Goal: Information Seeking & Learning: Compare options

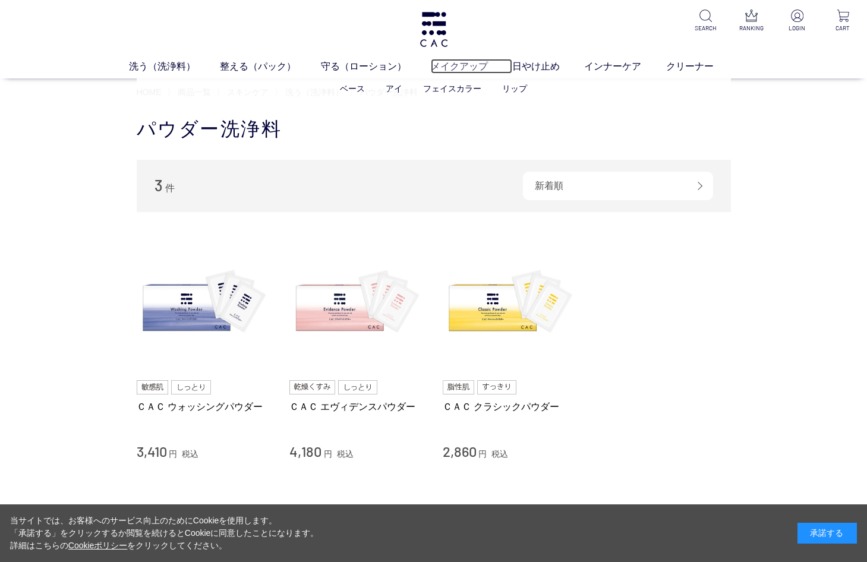
click at [474, 65] on link "メイクアップ" at bounding box center [471, 66] width 81 height 15
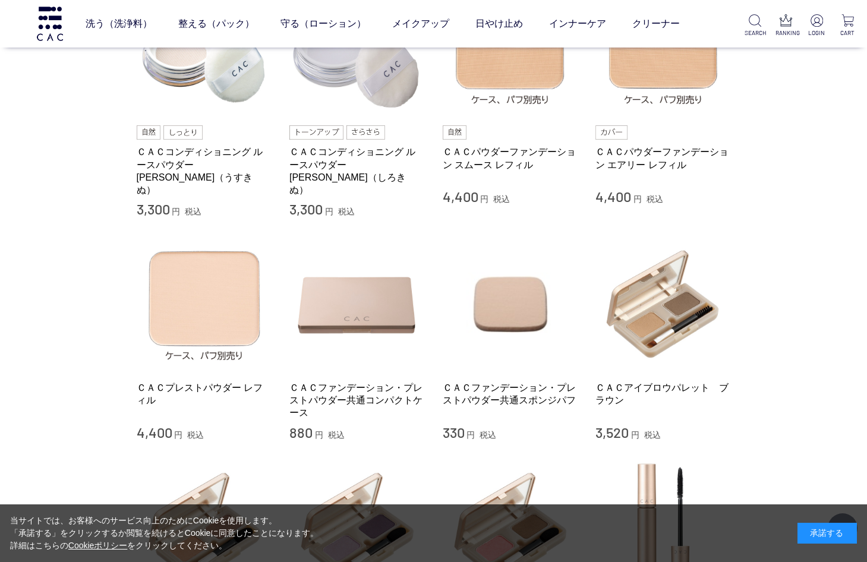
scroll to position [334, 0]
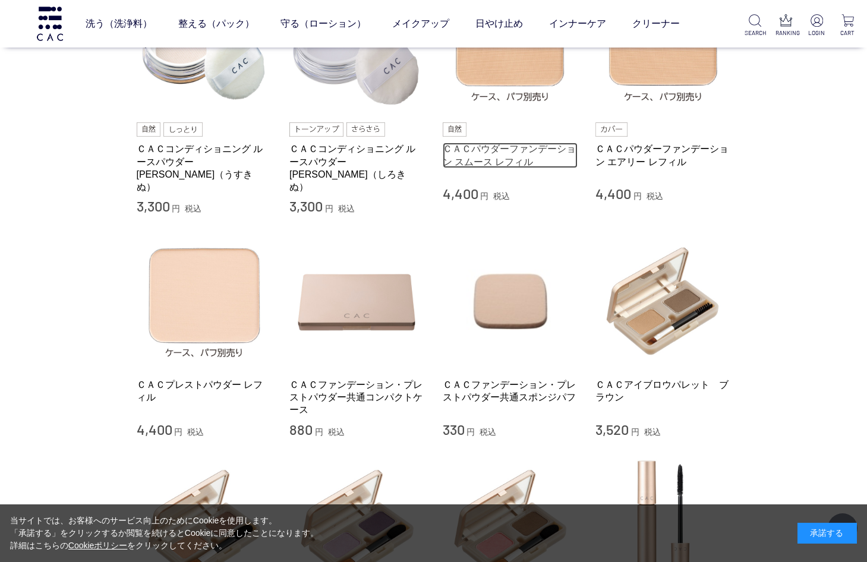
click at [498, 148] on link "ＣＡＣパウダーファンデーション スムース レフィル" at bounding box center [510, 156] width 135 height 26
click at [498, 147] on link "ＣＡＣパウダーファンデーション スムース レフィル" at bounding box center [510, 156] width 135 height 26
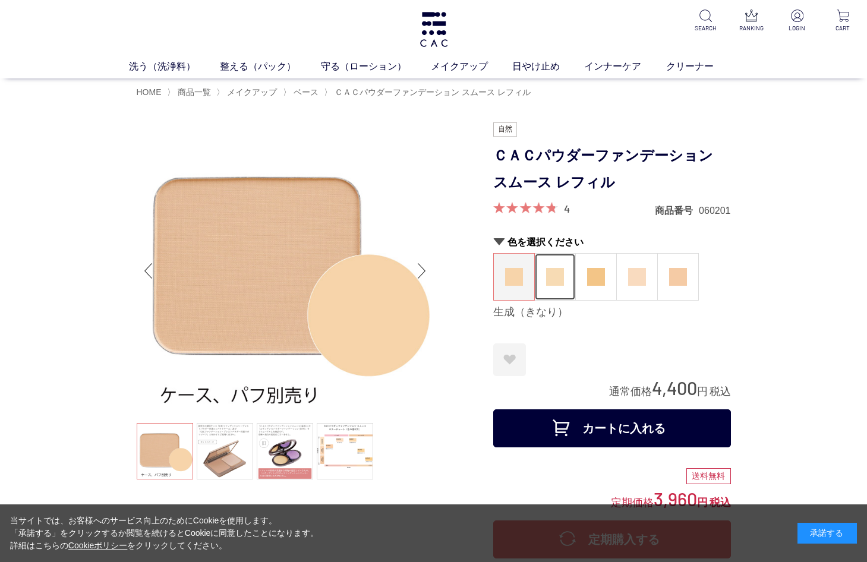
click at [554, 273] on img at bounding box center [555, 277] width 18 height 18
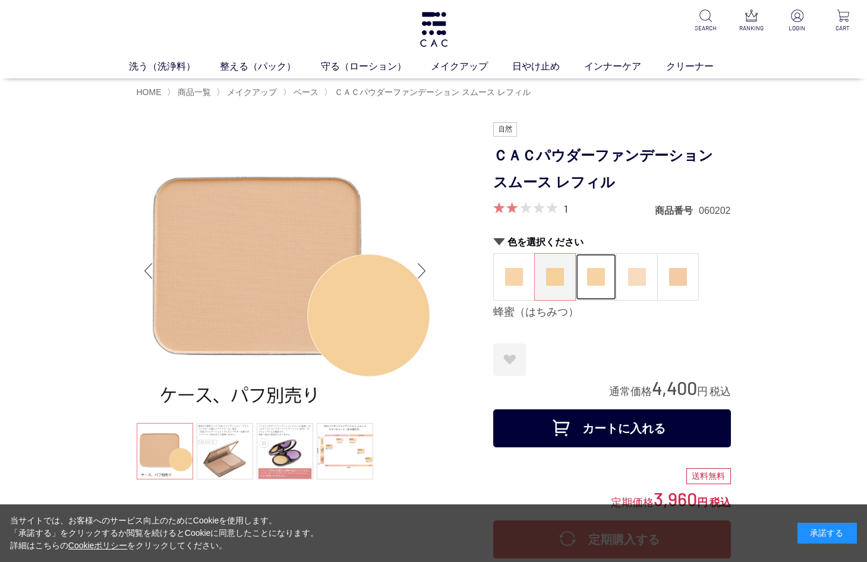
click at [596, 273] on img at bounding box center [596, 277] width 18 height 18
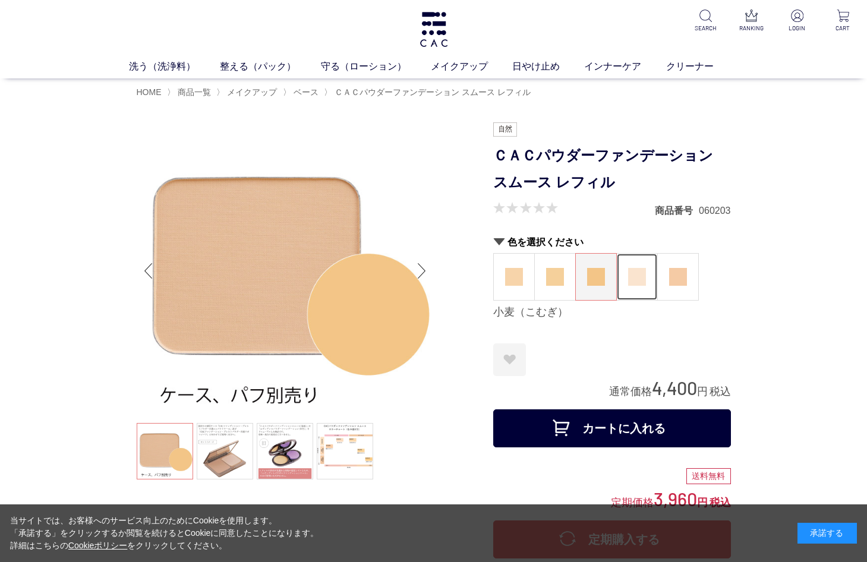
click at [640, 277] on img at bounding box center [637, 277] width 18 height 18
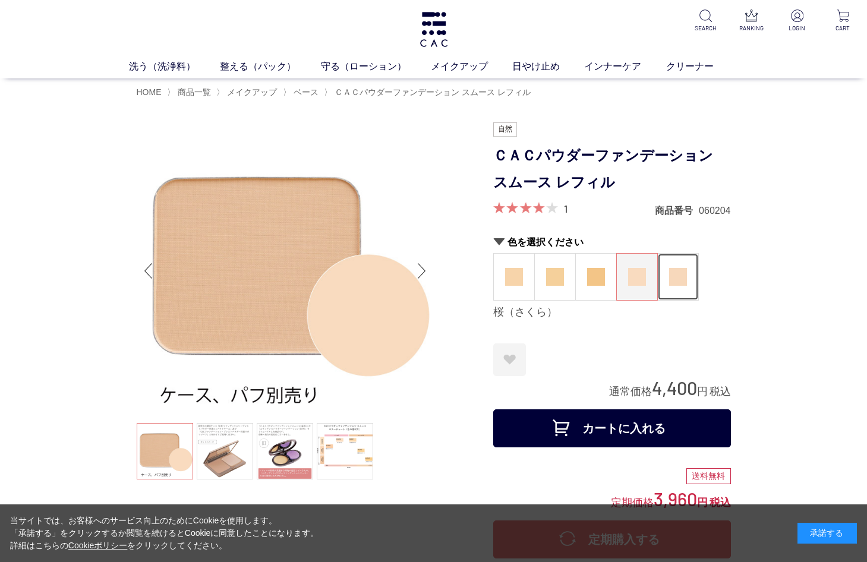
click at [681, 279] on img at bounding box center [678, 277] width 18 height 18
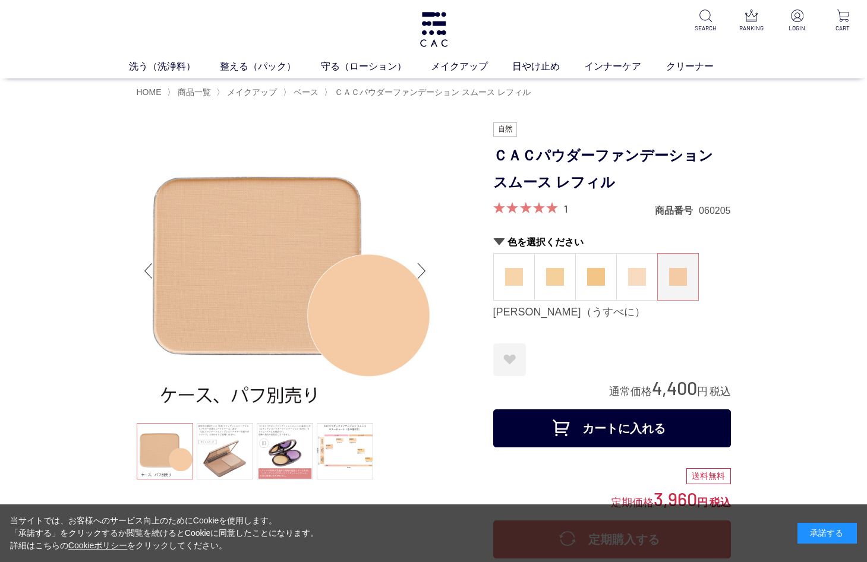
click at [531, 210] on span at bounding box center [525, 207] width 65 height 11
click at [521, 279] on img at bounding box center [514, 277] width 18 height 18
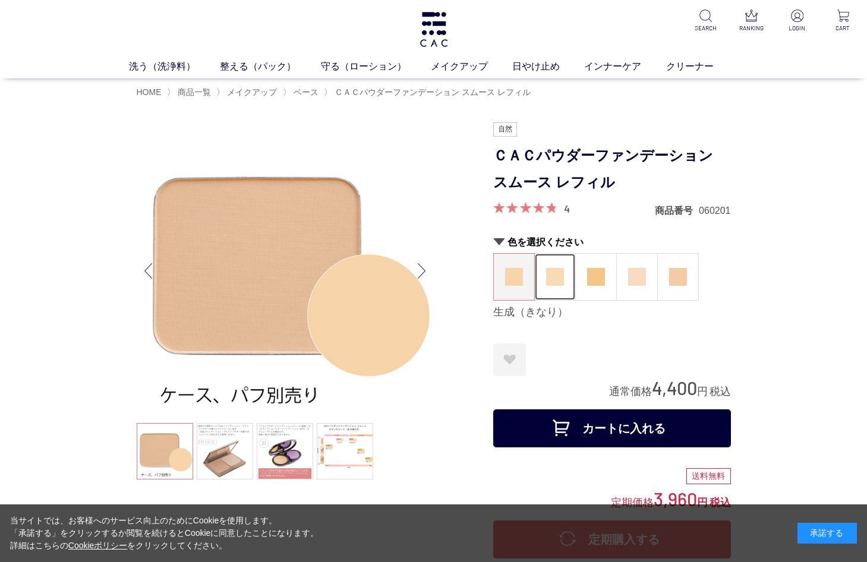
click at [557, 276] on img at bounding box center [555, 277] width 18 height 18
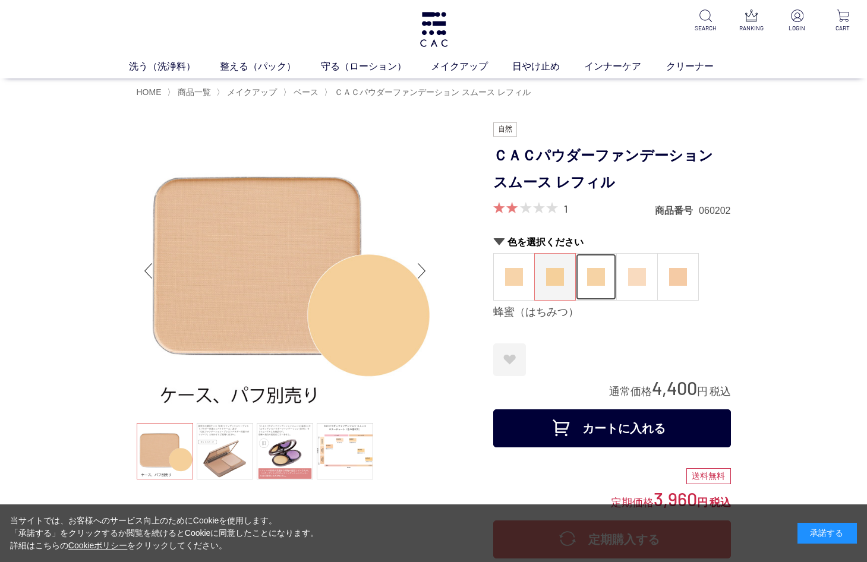
click at [594, 277] on img at bounding box center [596, 277] width 18 height 18
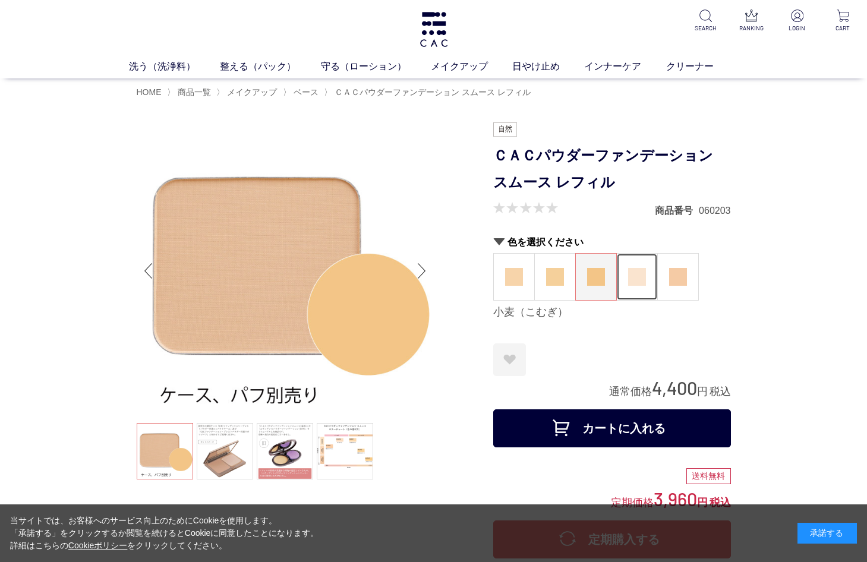
click at [634, 273] on img at bounding box center [637, 277] width 18 height 18
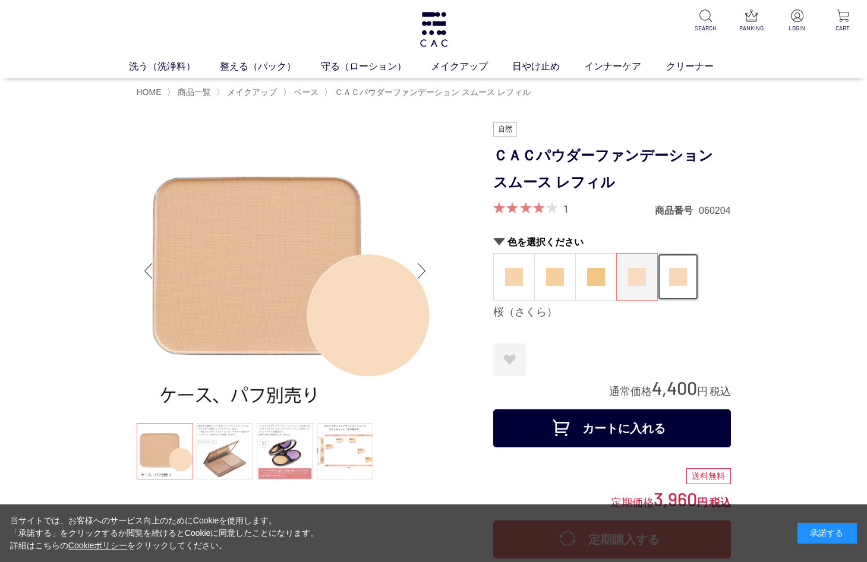
click at [674, 269] on img at bounding box center [678, 277] width 18 height 18
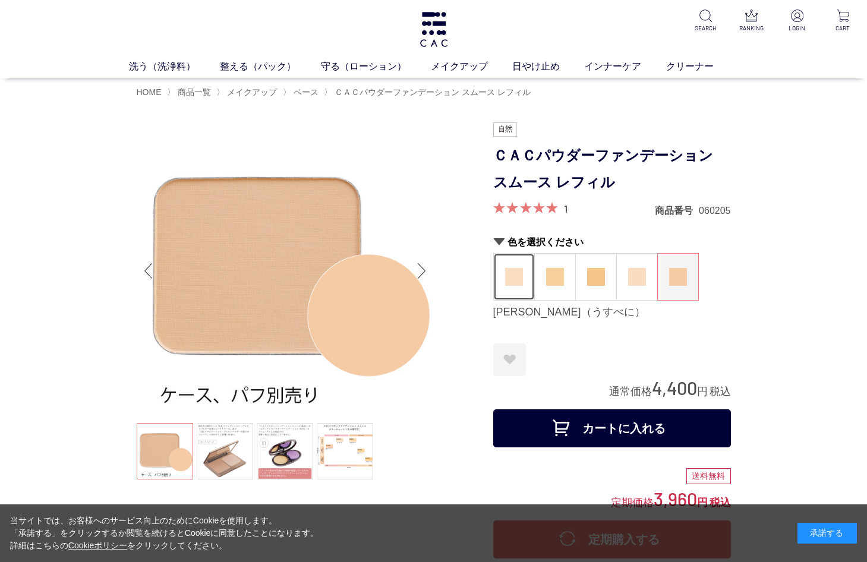
click at [509, 273] on img at bounding box center [514, 277] width 18 height 18
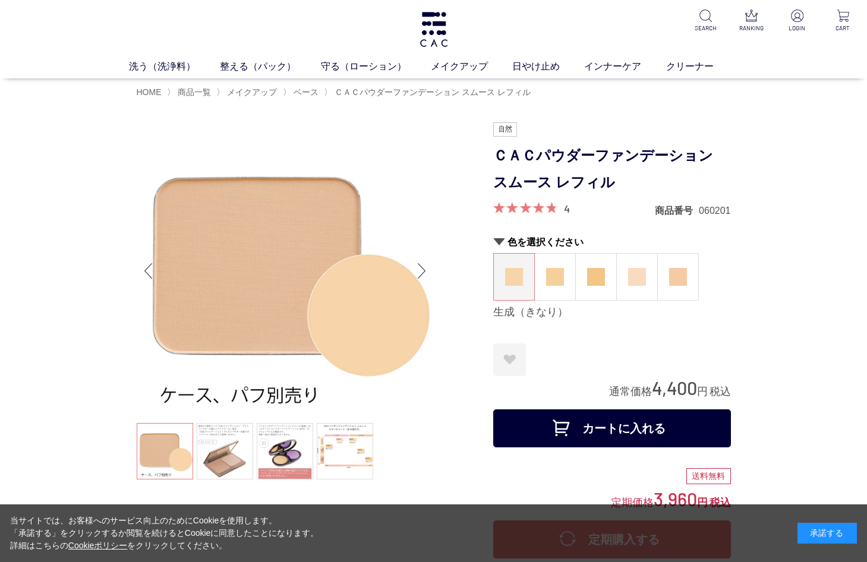
click at [162, 464] on ul at bounding box center [285, 452] width 297 height 59
click at [227, 446] on link at bounding box center [225, 451] width 56 height 56
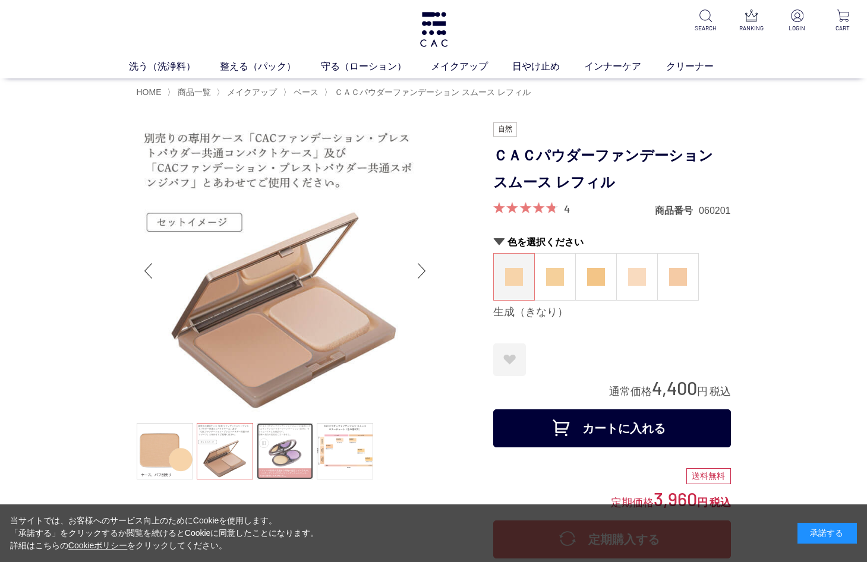
click at [291, 452] on link at bounding box center [285, 451] width 56 height 56
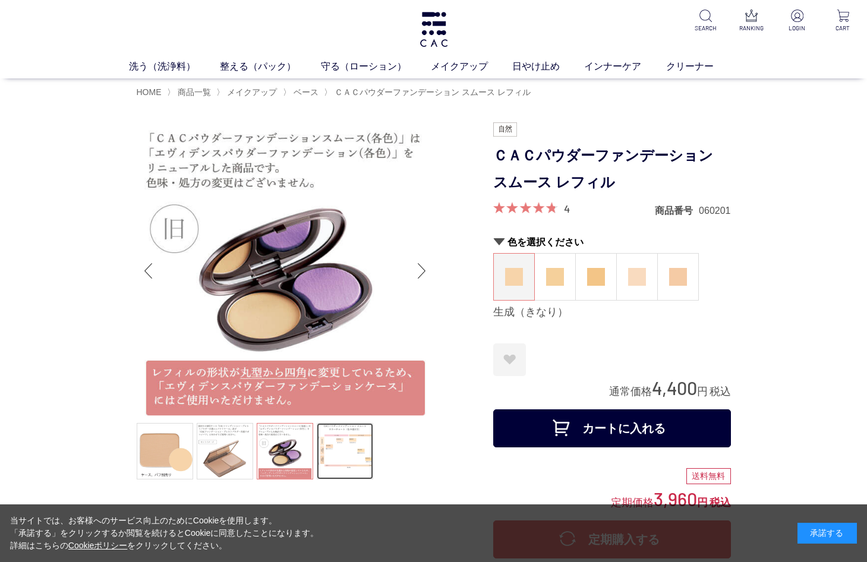
click at [357, 446] on link at bounding box center [345, 451] width 56 height 56
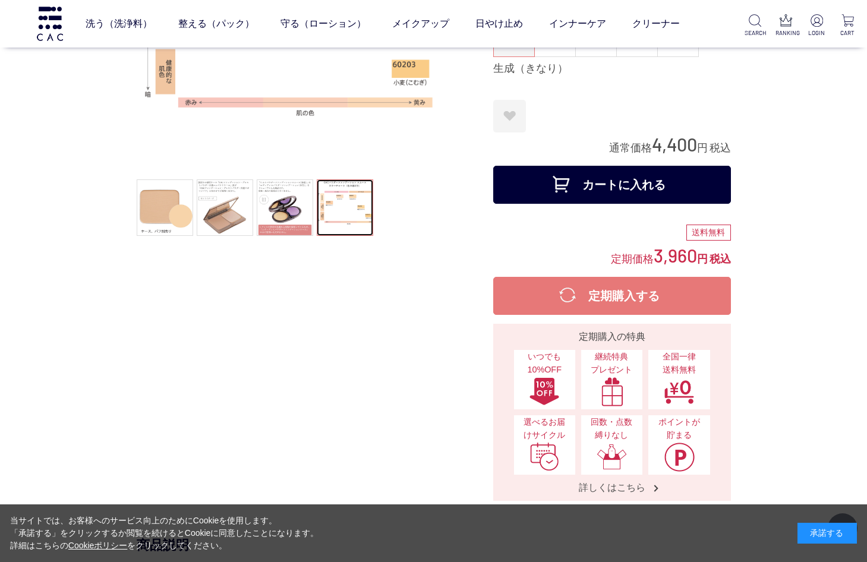
scroll to position [75, 0]
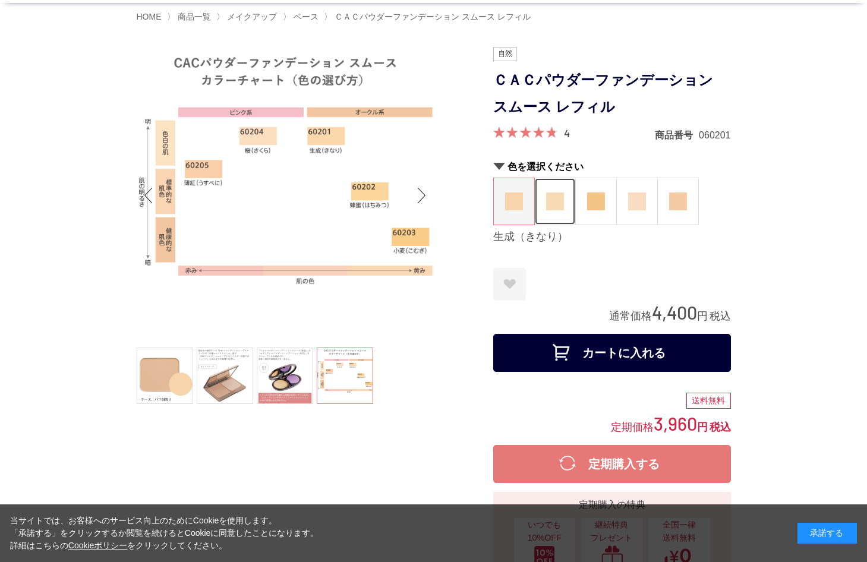
click at [551, 200] on img at bounding box center [555, 201] width 18 height 18
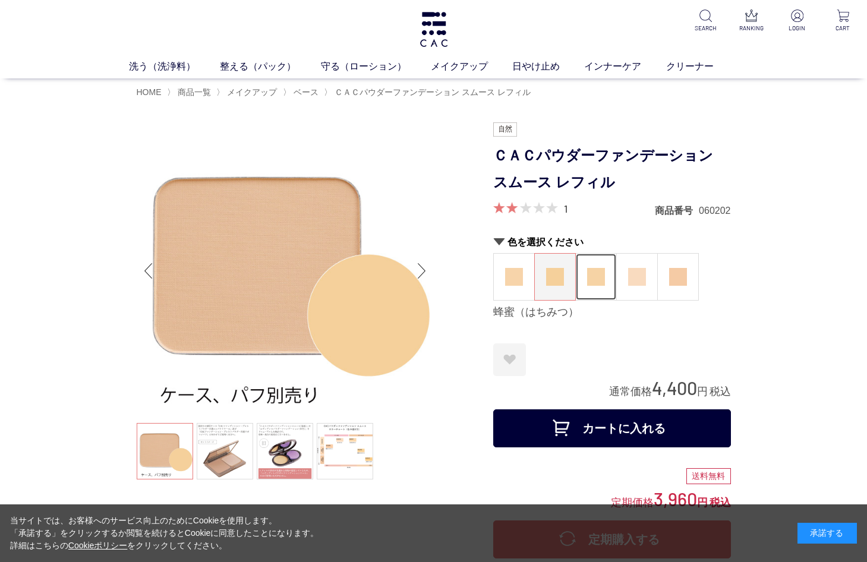
click at [599, 276] on img at bounding box center [596, 277] width 18 height 18
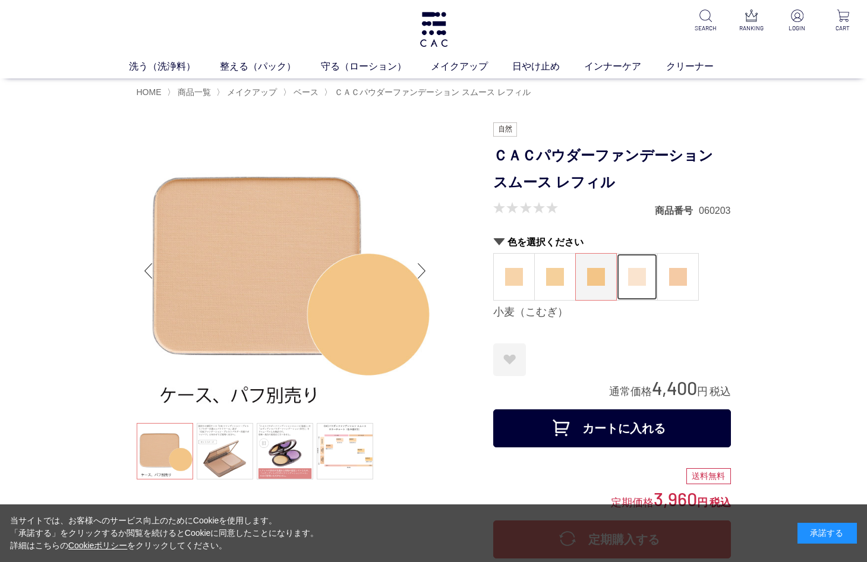
click at [643, 276] on img at bounding box center [637, 277] width 18 height 18
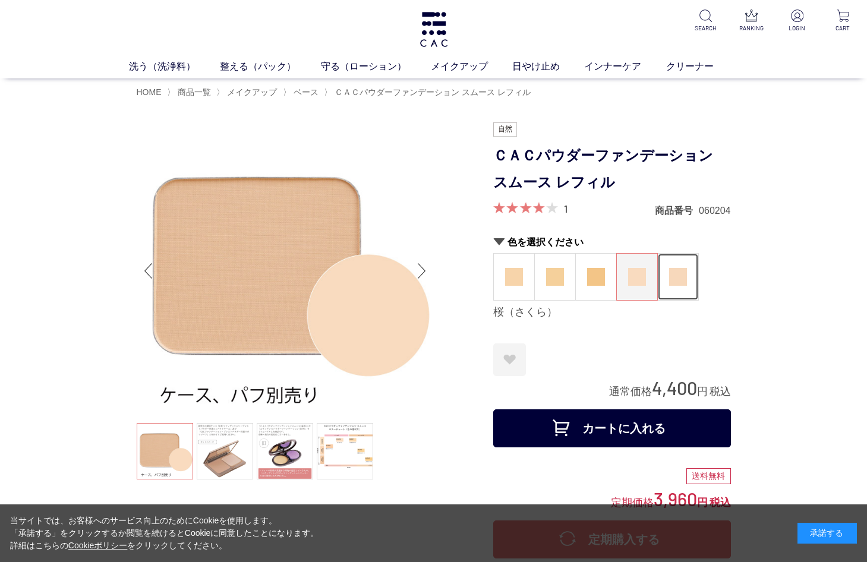
click at [675, 276] on img at bounding box center [678, 277] width 18 height 18
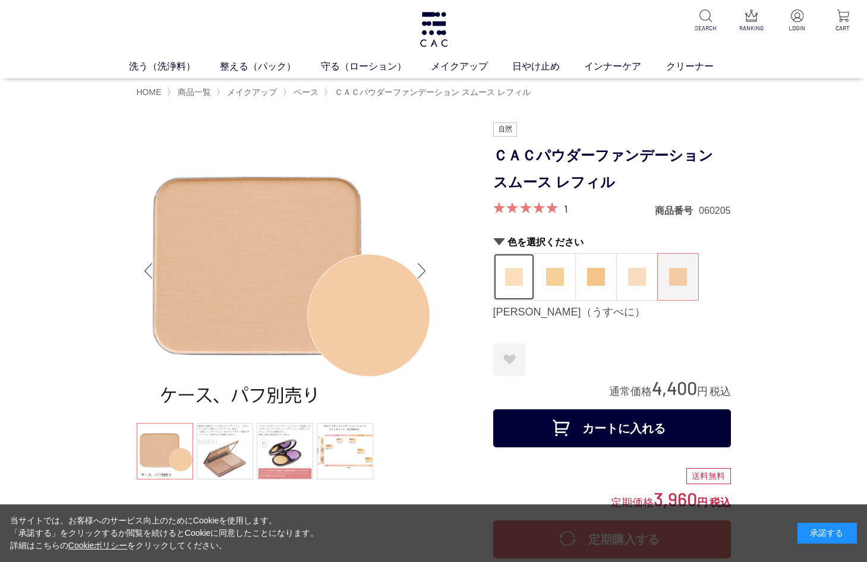
click at [514, 275] on img at bounding box center [514, 277] width 18 height 18
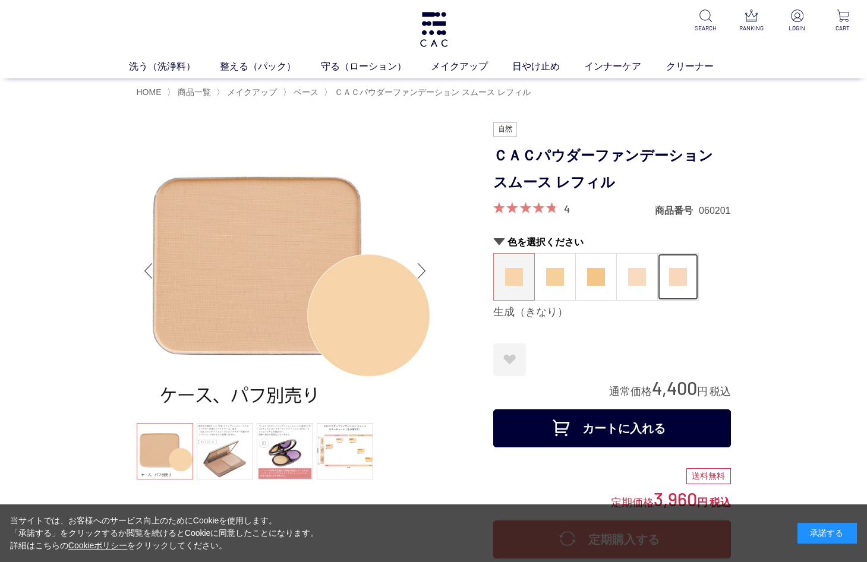
click at [682, 272] on img at bounding box center [678, 277] width 18 height 18
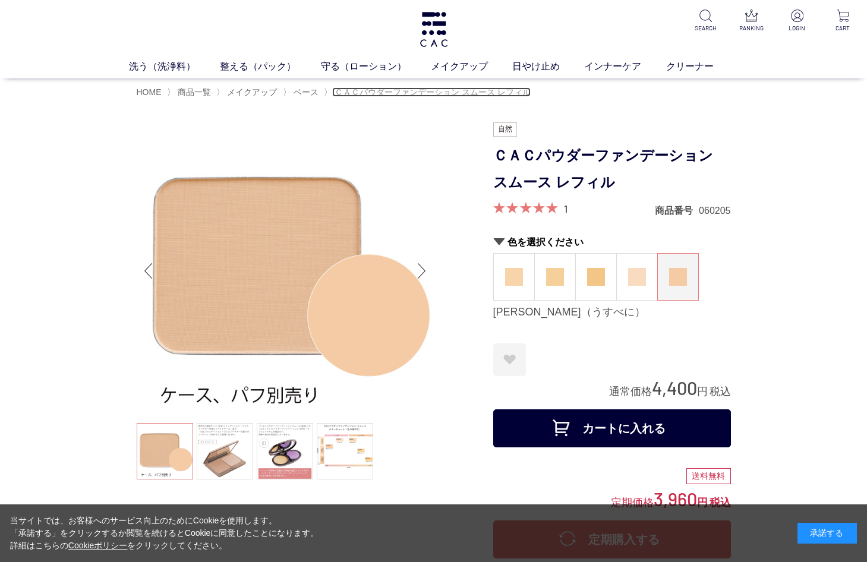
click at [399, 93] on span "ＣＡＣパウダーファンデーション スムース レフィル" at bounding box center [432, 92] width 196 height 10
click at [359, 64] on link "守る（ローション）" at bounding box center [376, 66] width 110 height 15
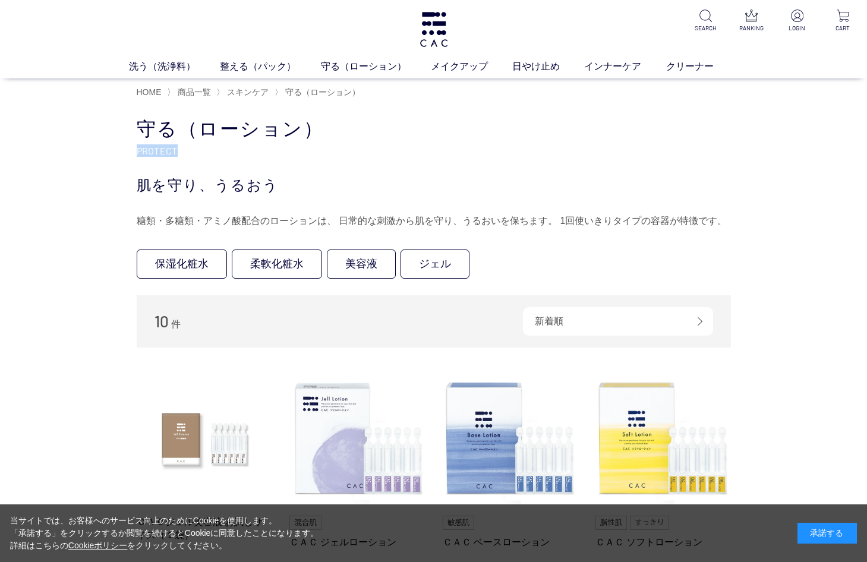
drag, startPoint x: 866, startPoint y: 121, endPoint x: 866, endPoint y: 153, distance: 32.7
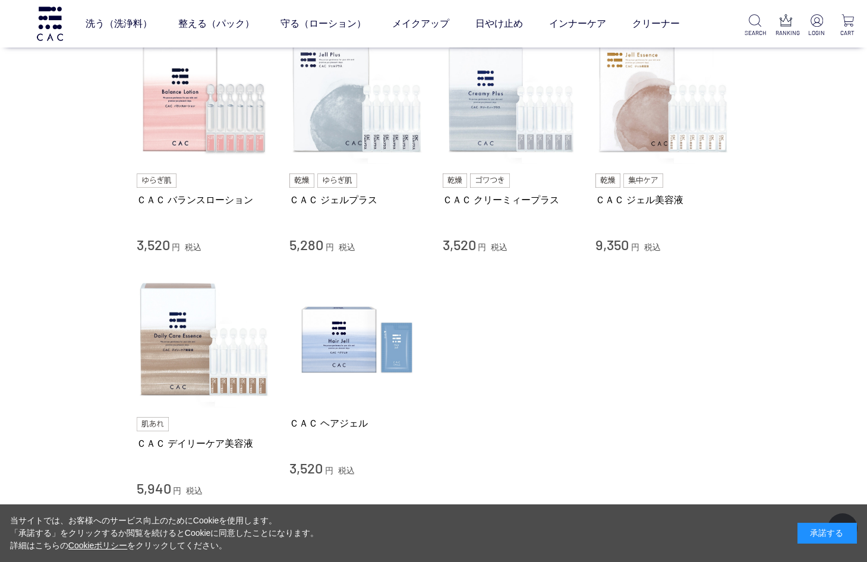
scroll to position [509, 0]
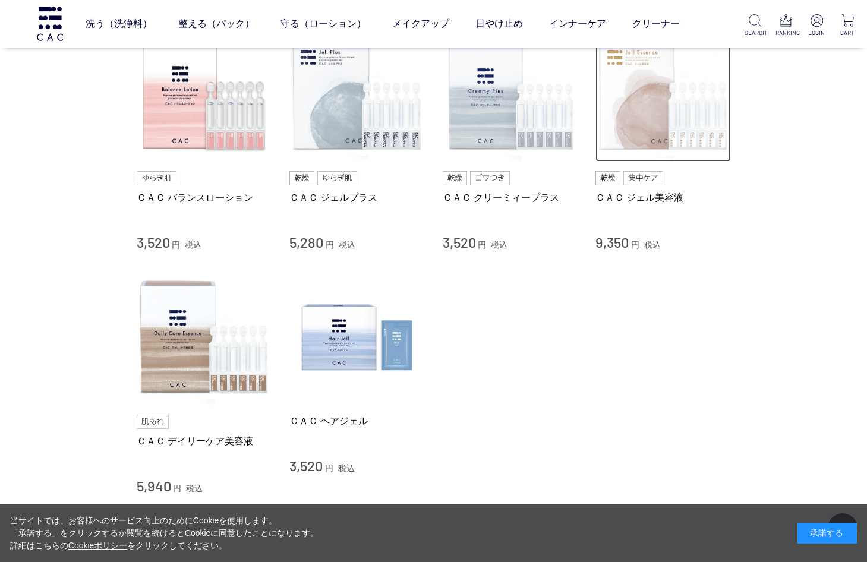
click at [642, 115] on img at bounding box center [662, 94] width 135 height 135
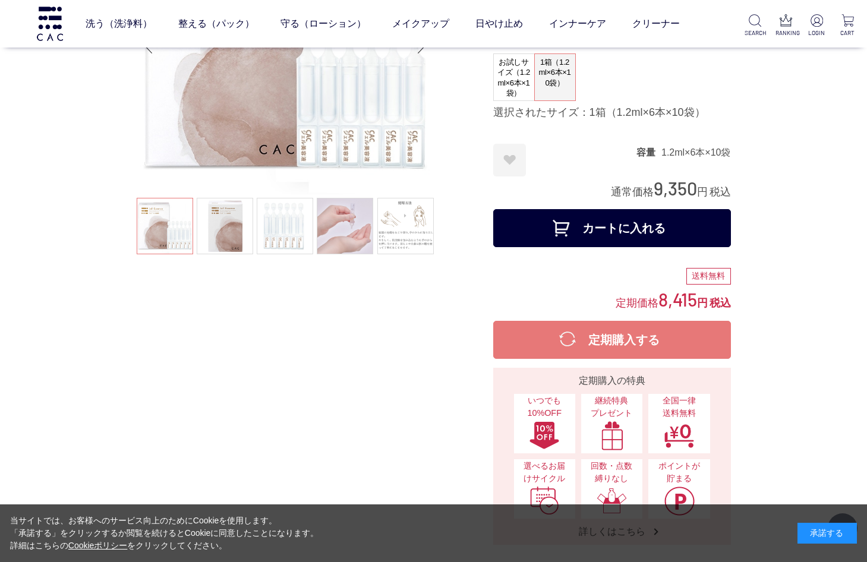
scroll to position [68, 0]
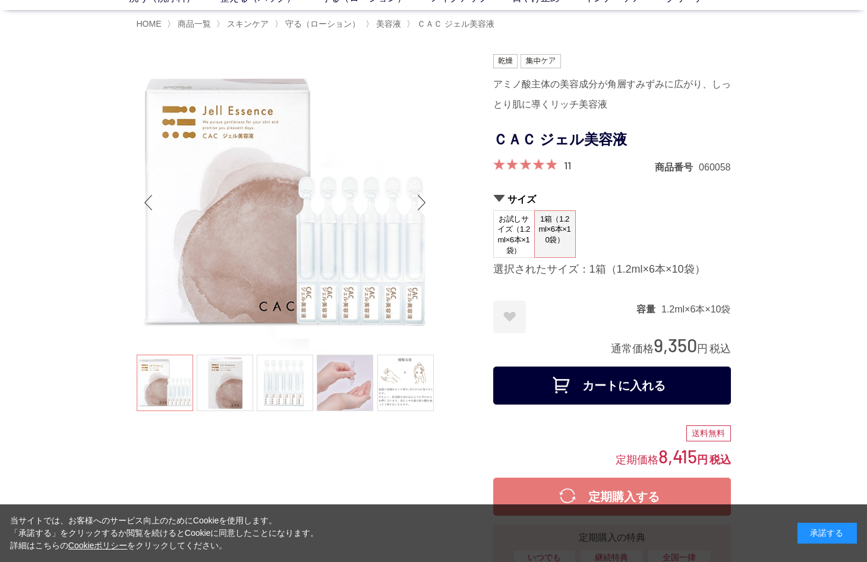
click at [526, 160] on span at bounding box center [525, 164] width 64 height 11
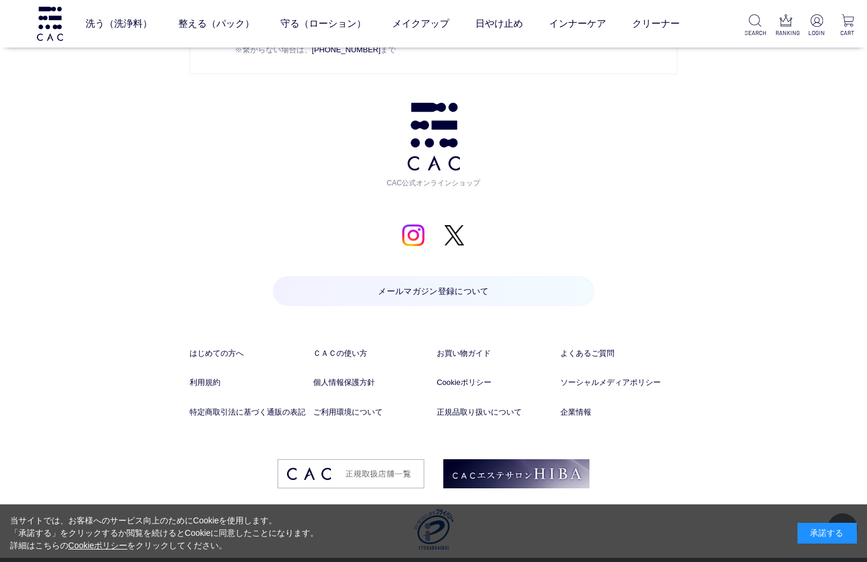
scroll to position [9620, 0]
